Goal: Task Accomplishment & Management: Manage account settings

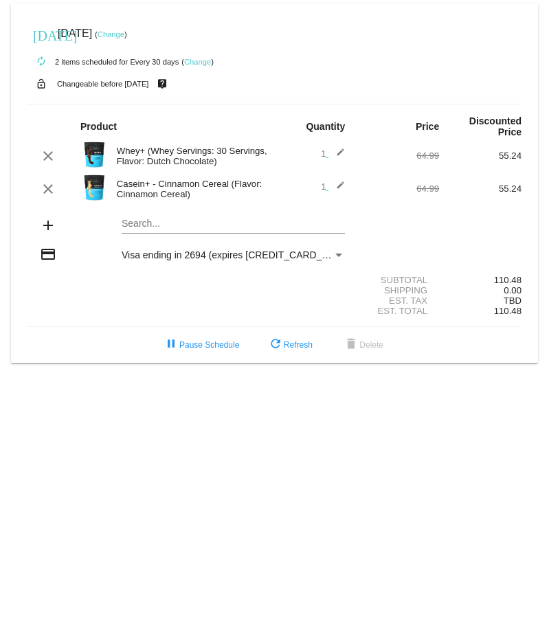
click at [199, 58] on link "Change" at bounding box center [197, 62] width 27 height 8
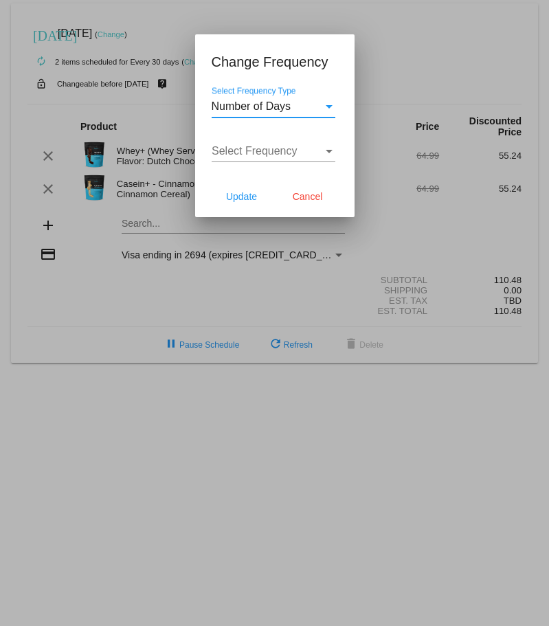
click at [332, 106] on div "Select Frequency Type" at bounding box center [328, 106] width 7 height 3
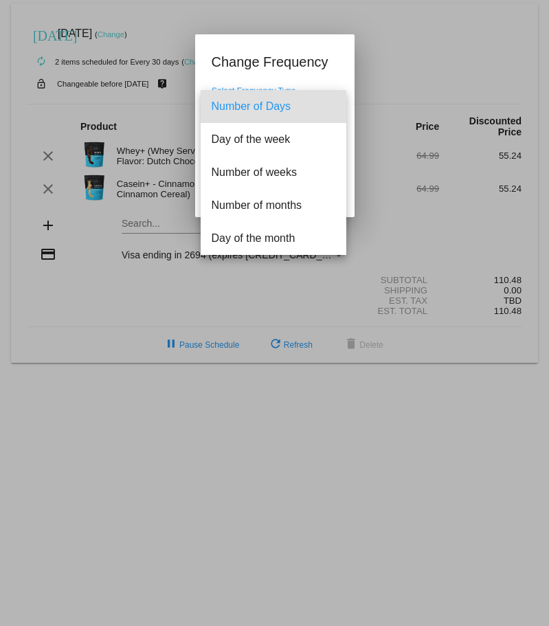
click at [332, 106] on span "Number of Days" at bounding box center [273, 106] width 124 height 33
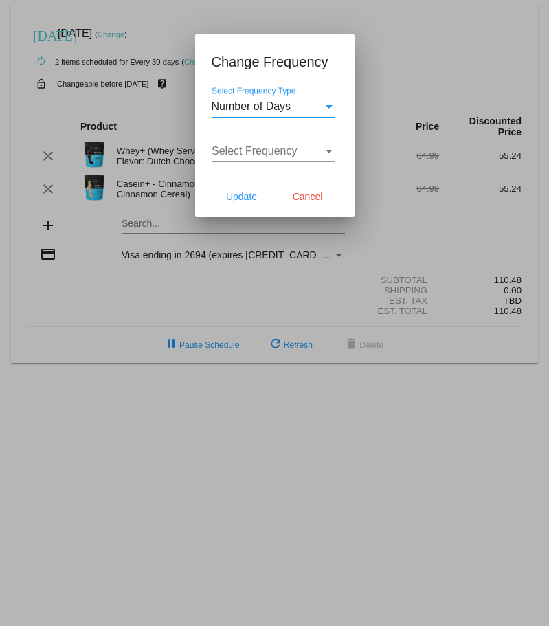
click at [331, 108] on div "Select Frequency Type" at bounding box center [329, 106] width 12 height 12
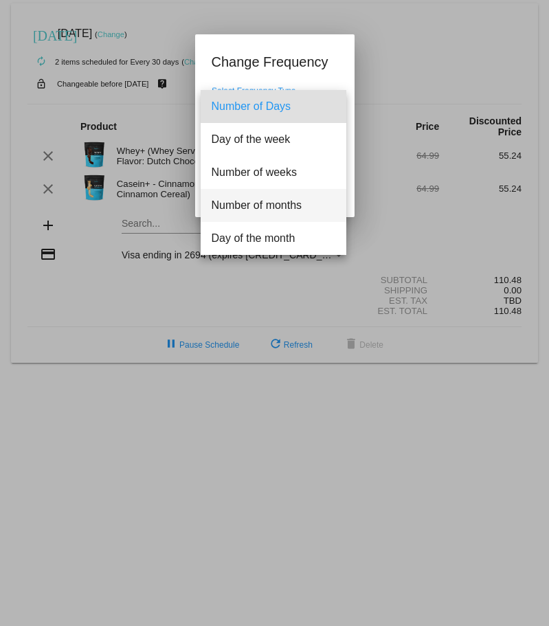
click at [299, 203] on span "Number of months" at bounding box center [273, 205] width 124 height 33
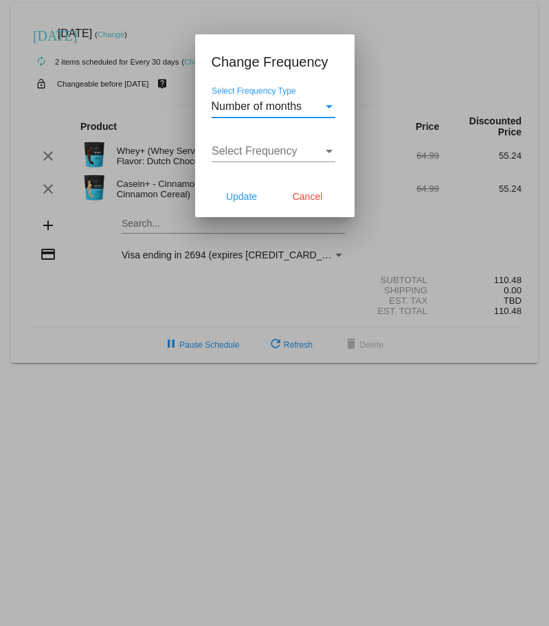
click at [323, 152] on div "Select Frequency" at bounding box center [329, 151] width 12 height 12
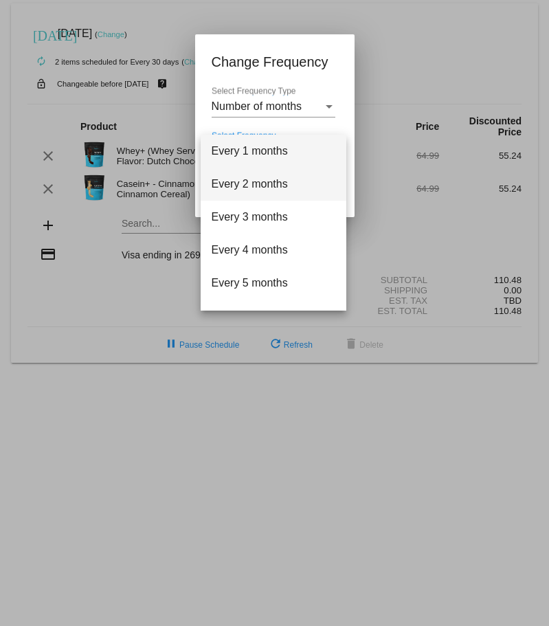
click at [290, 185] on span "Every 2 months" at bounding box center [273, 184] width 124 height 33
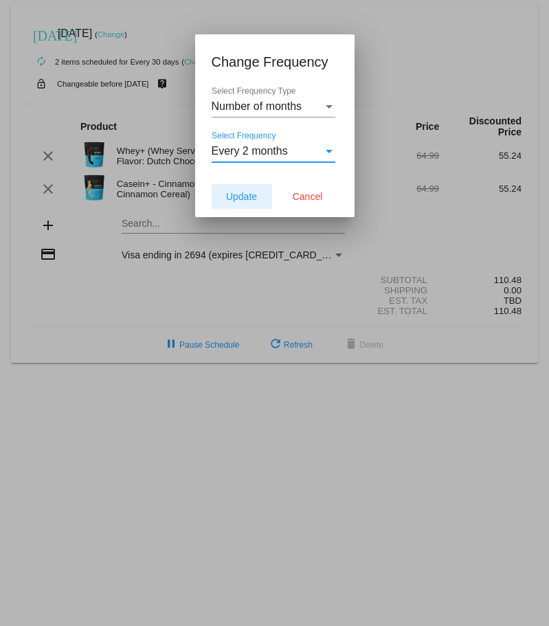
click at [249, 198] on span "Update" at bounding box center [241, 196] width 31 height 11
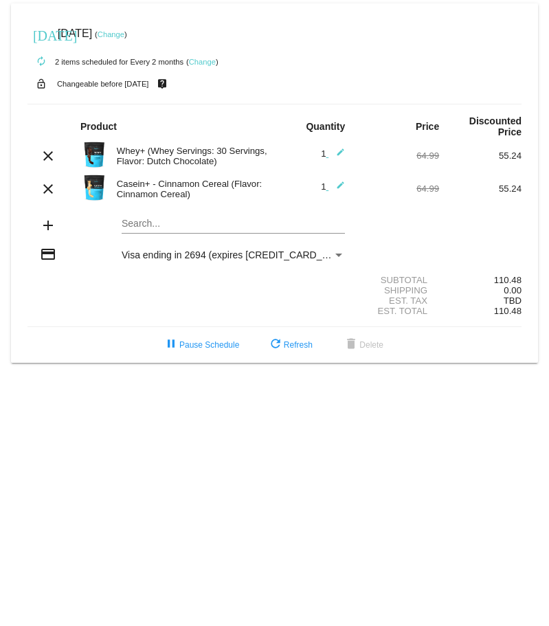
click at [124, 36] on link "Change" at bounding box center [111, 34] width 27 height 8
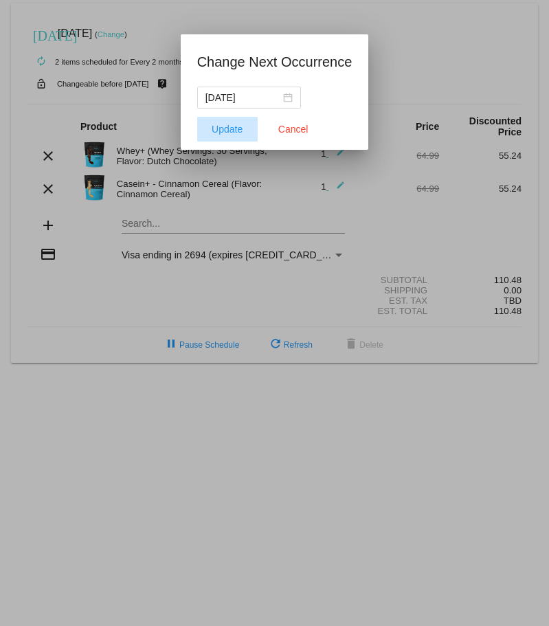
click at [218, 133] on span "Update" at bounding box center [226, 129] width 31 height 11
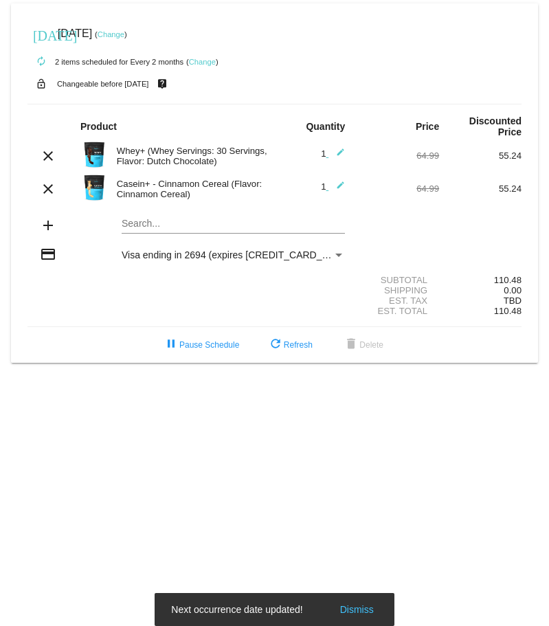
click at [124, 37] on link "Change" at bounding box center [111, 34] width 27 height 8
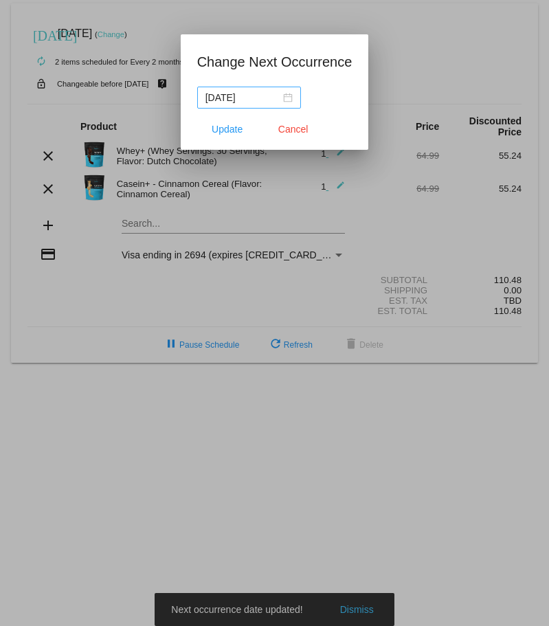
click at [292, 104] on nz-date-picker "2025-09-29" at bounding box center [249, 98] width 104 height 22
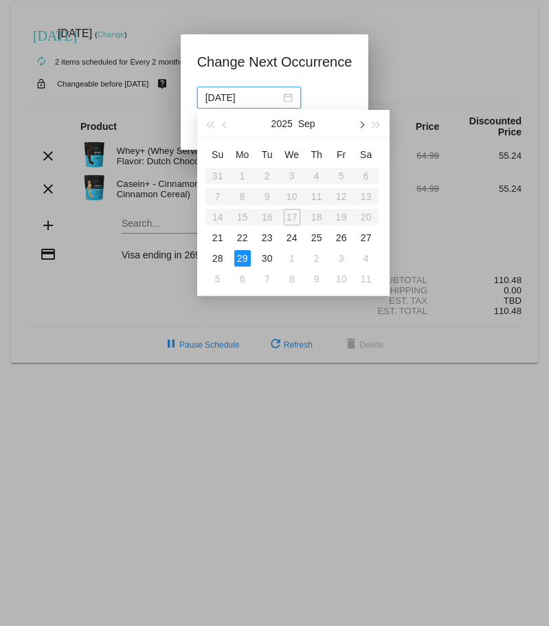
click at [358, 122] on button "button" at bounding box center [360, 123] width 15 height 27
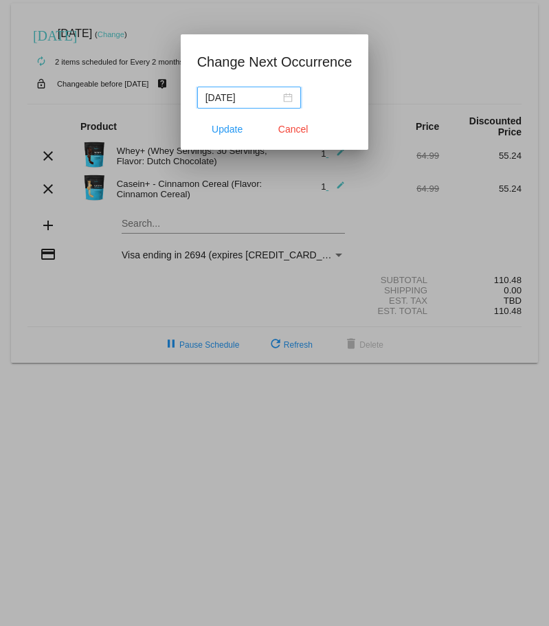
click at [286, 98] on div "2025-09-29" at bounding box center [248, 97] width 87 height 15
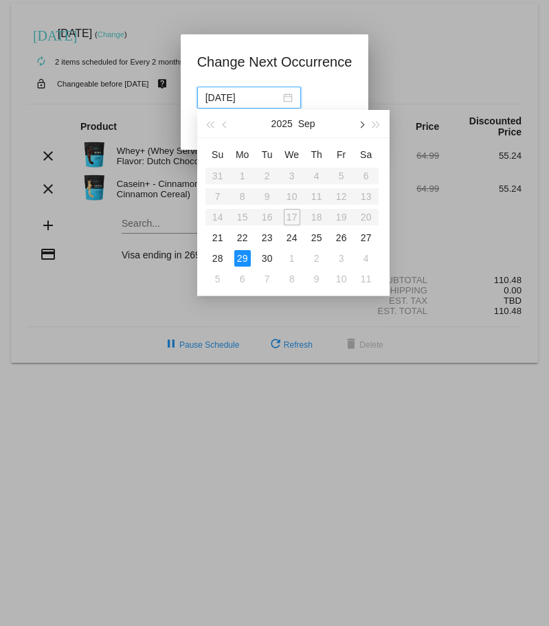
click at [359, 123] on span "button" at bounding box center [360, 125] width 7 height 7
click at [268, 260] on div "28" at bounding box center [267, 258] width 16 height 16
type input "2025-10-28"
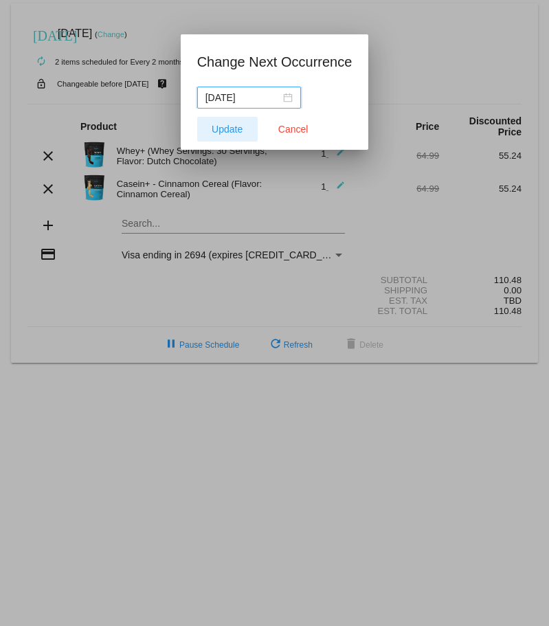
click at [226, 133] on span "Update" at bounding box center [226, 129] width 31 height 11
